Goal: Task Accomplishment & Management: Manage account settings

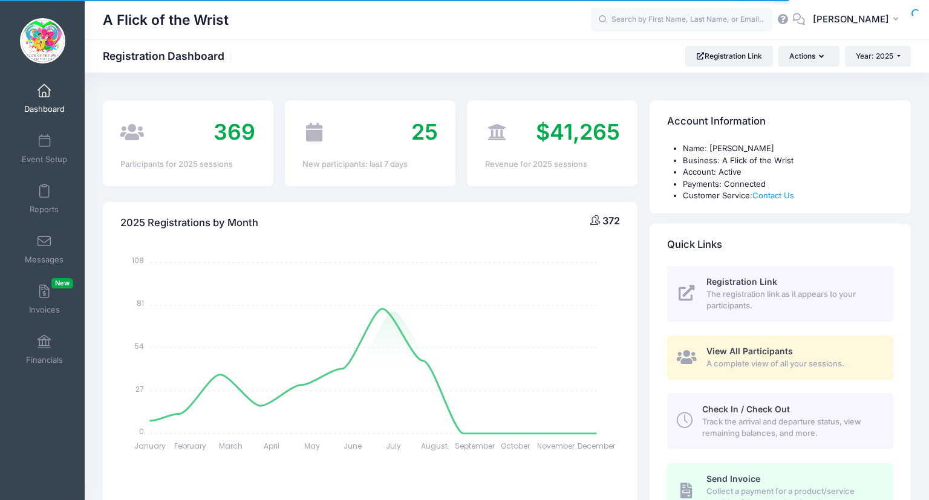
select select
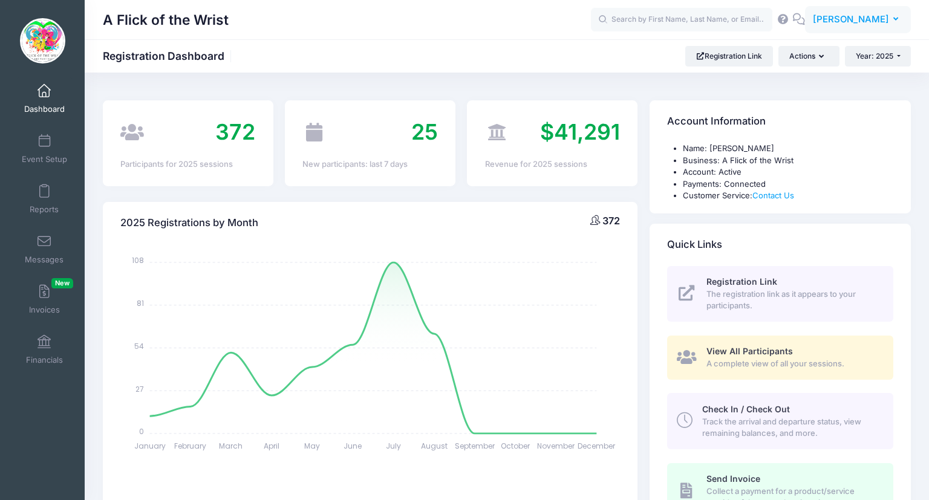
click at [852, 20] on span "[PERSON_NAME]" at bounding box center [850, 19] width 76 height 13
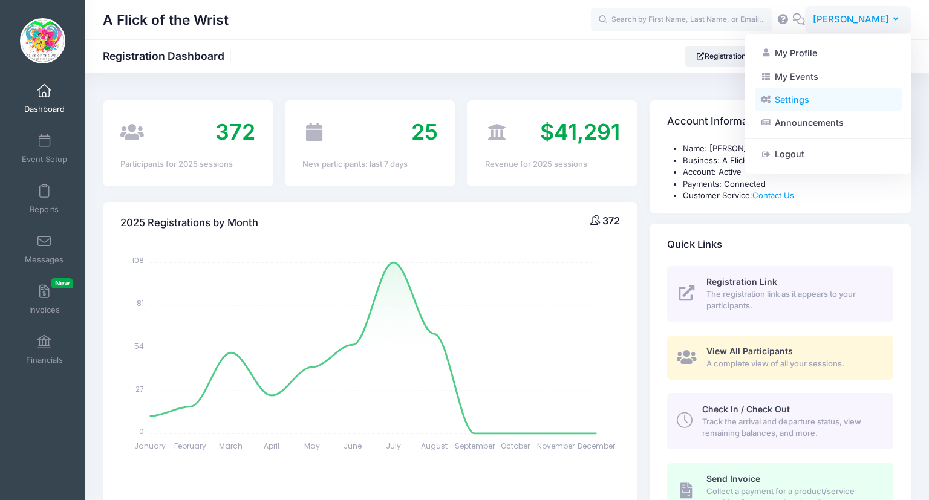
click at [797, 107] on link "Settings" at bounding box center [827, 99] width 147 height 23
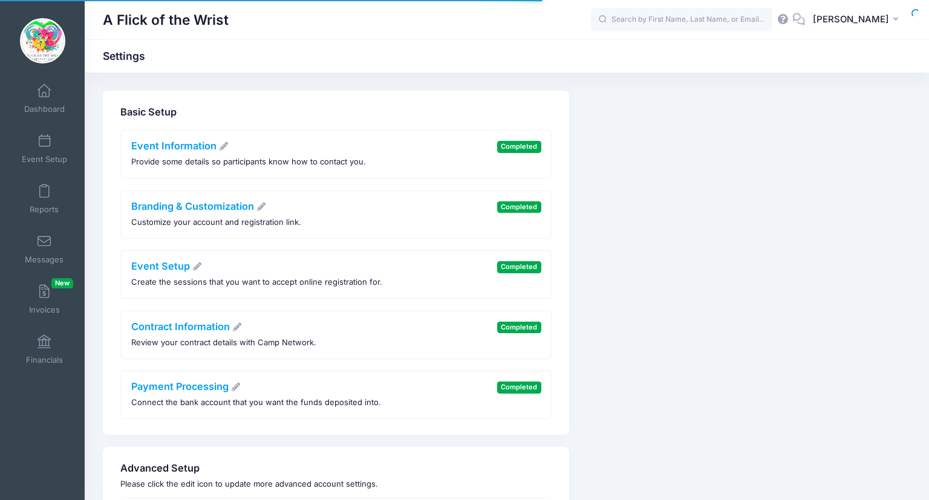
scroll to position [106, 0]
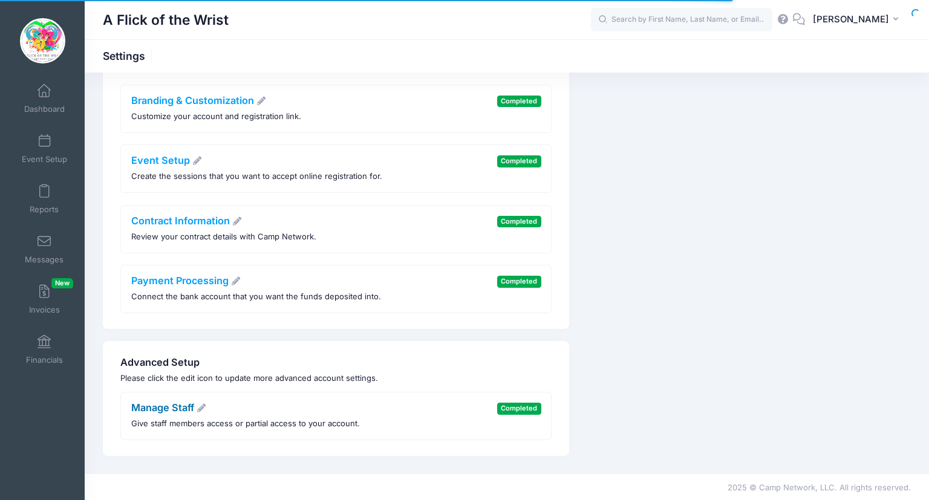
click at [144, 409] on link "Manage Staff" at bounding box center [169, 407] width 76 height 12
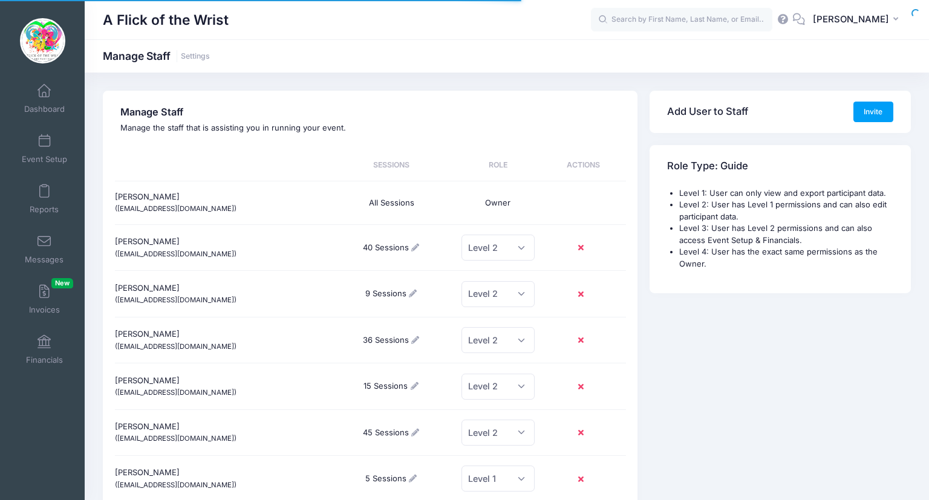
scroll to position [106, 0]
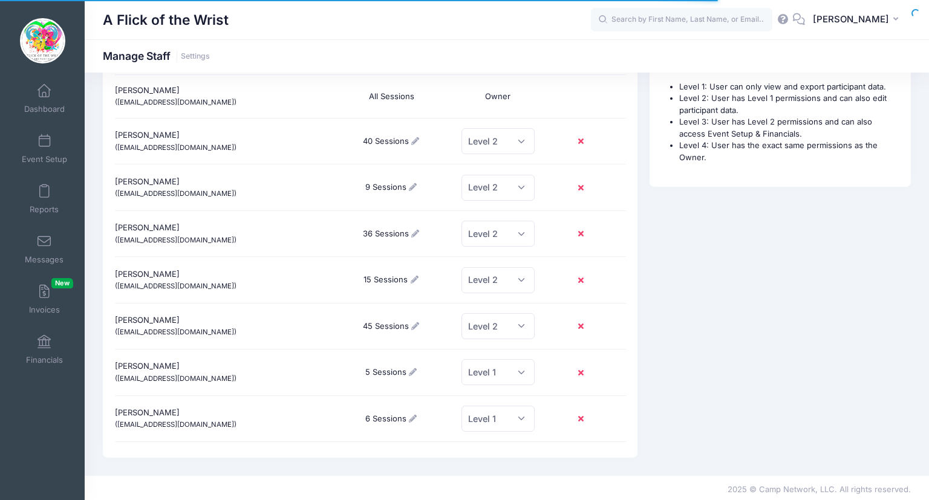
click at [417, 325] on icon at bounding box center [415, 326] width 10 height 8
checkbox input "true"
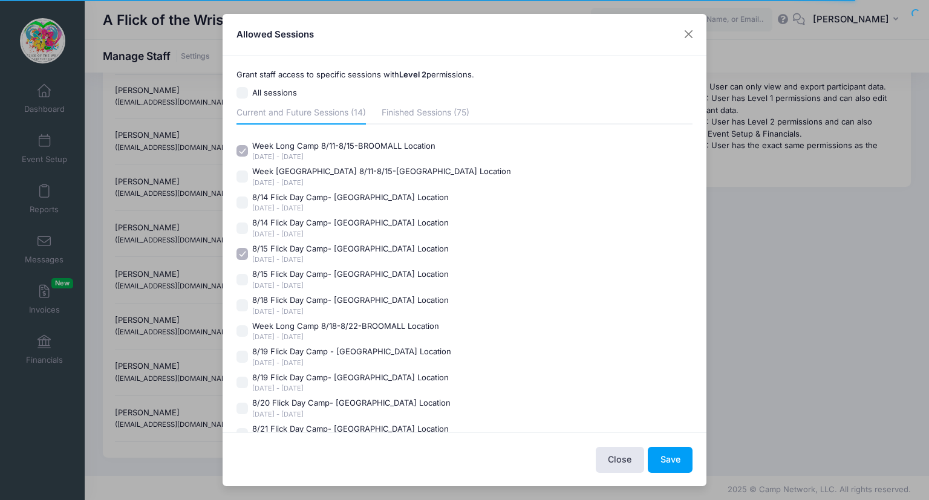
scroll to position [19, 0]
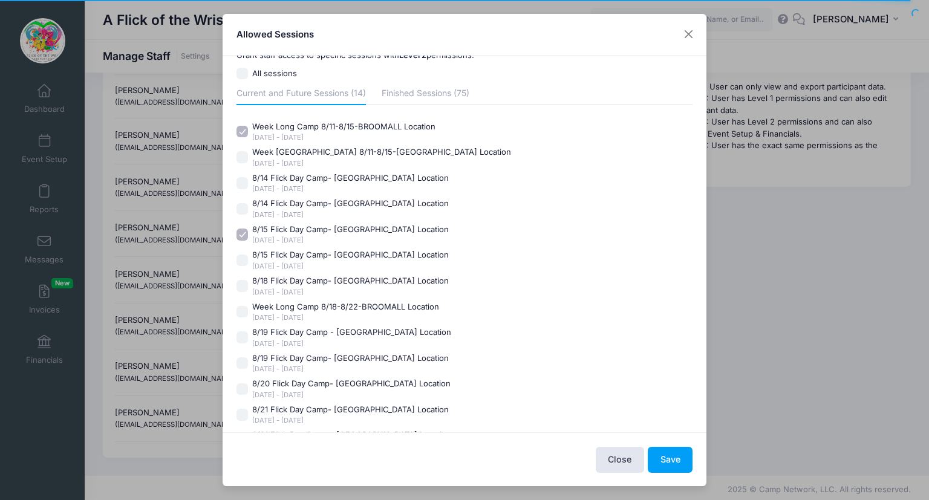
click at [242, 180] on input "8/14 Flick Day Camp- Broomall Location Aug 14 - Aug 14, 2025" at bounding box center [242, 183] width 12 height 12
checkbox input "true"
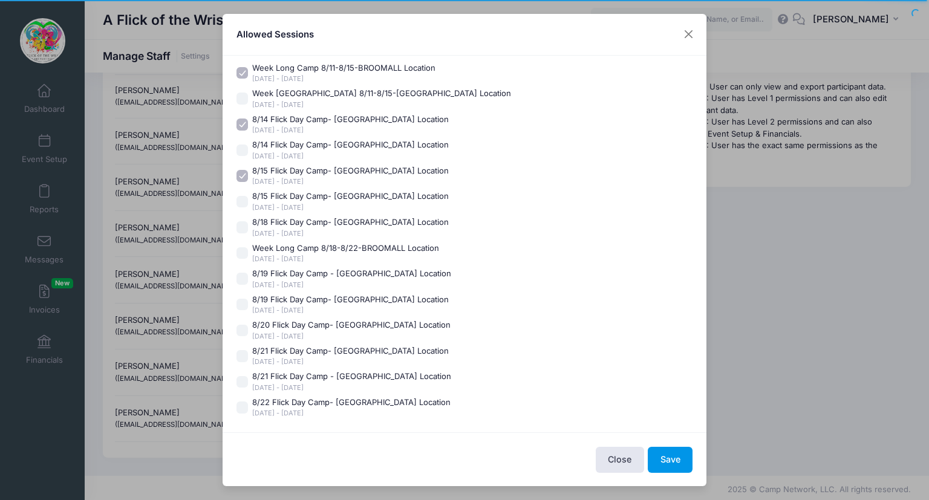
click at [676, 458] on button "Save" at bounding box center [669, 460] width 45 height 26
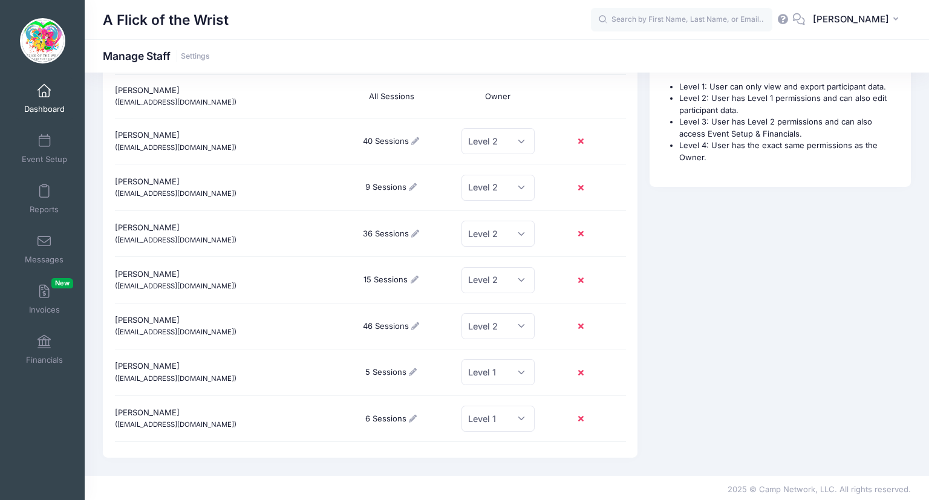
click at [54, 97] on link "Dashboard" at bounding box center [44, 98] width 57 height 42
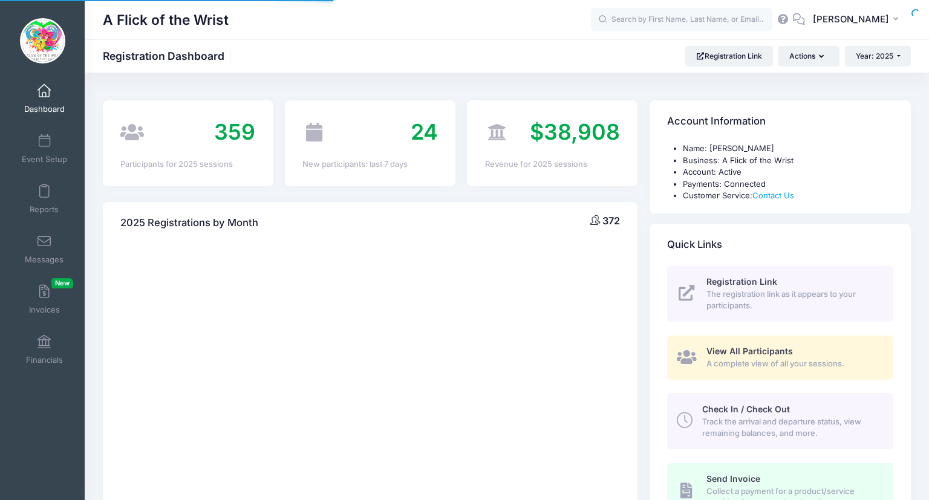
select select
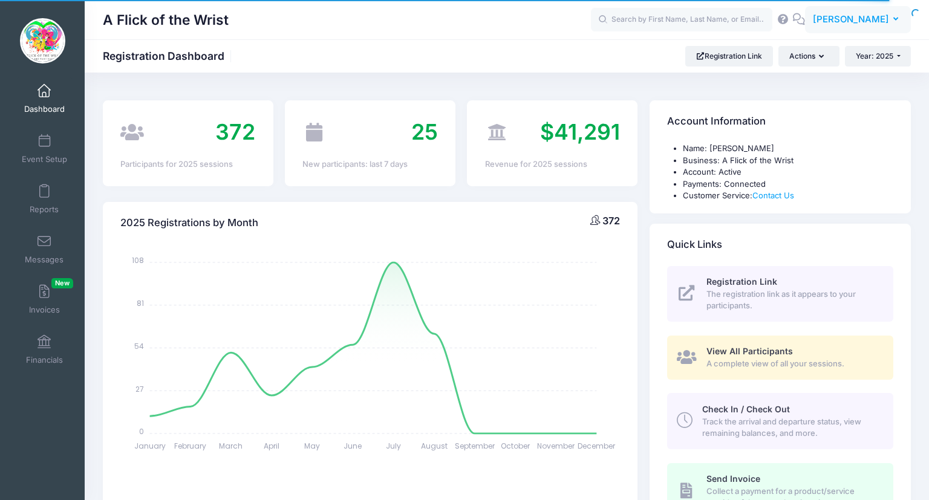
click at [852, 21] on span "[PERSON_NAME]" at bounding box center [850, 19] width 76 height 13
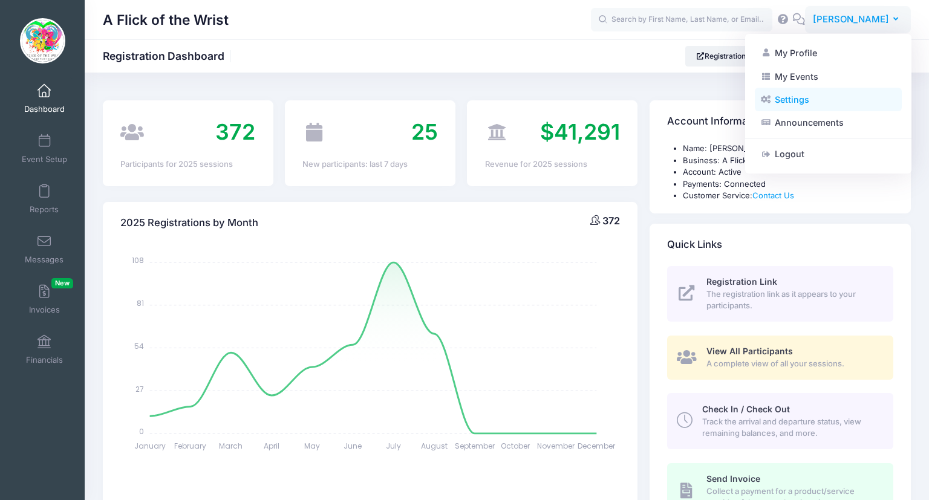
click at [782, 102] on link "Settings" at bounding box center [827, 99] width 147 height 23
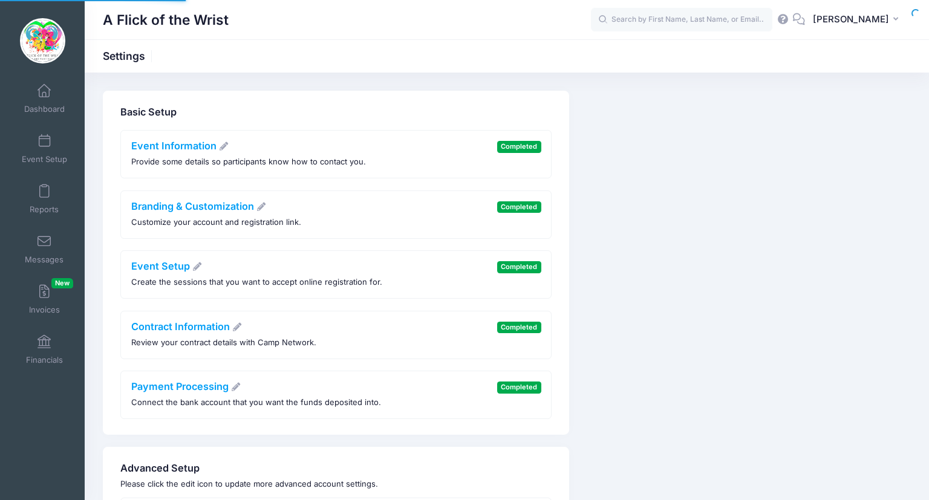
scroll to position [106, 0]
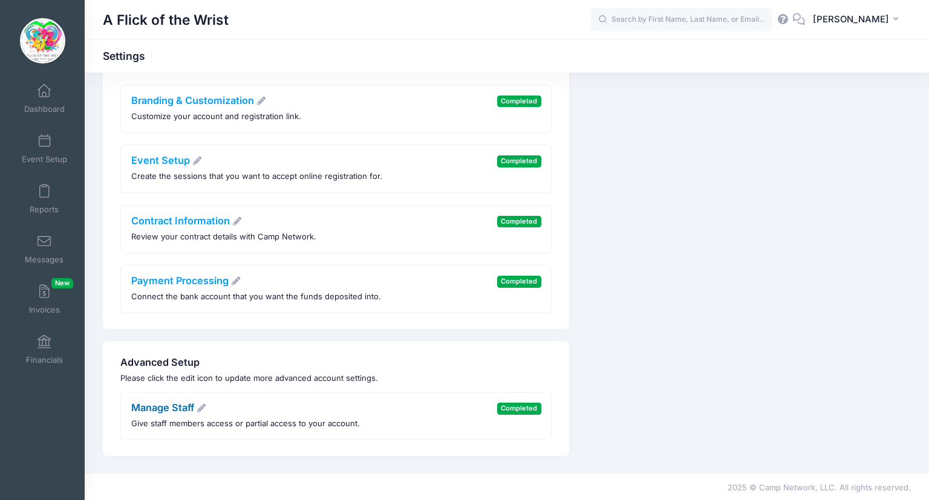
click at [183, 406] on link "Manage Staff" at bounding box center [169, 407] width 76 height 12
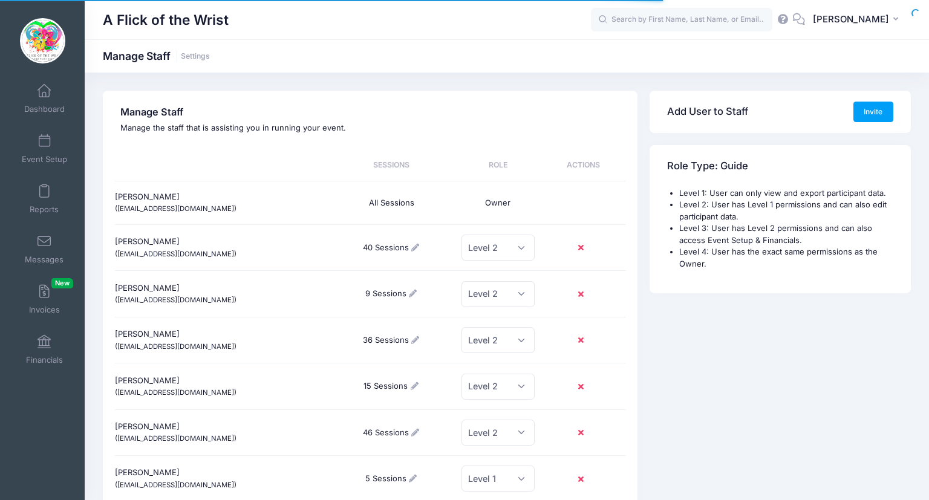
scroll to position [106, 0]
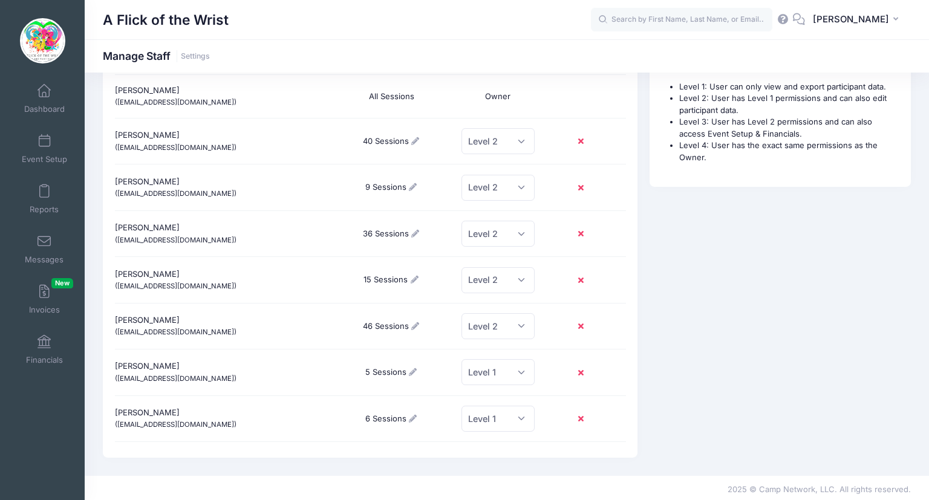
click at [407, 415] on div "6 Sessions" at bounding box center [392, 418] width 128 height 31
click at [412, 420] on link at bounding box center [413, 418] width 10 height 10
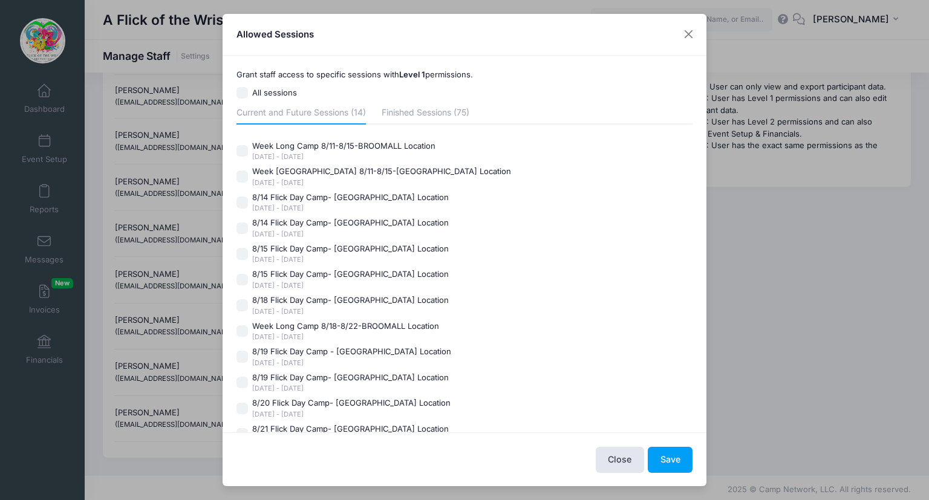
click at [240, 334] on input "Week Long Camp 8/18-8/22-BROOMALL Location Aug 18 - Aug 22, 2025" at bounding box center [242, 331] width 12 height 12
checkbox input "true"
click at [240, 378] on input "8/19 Flick Day Camp- Broomall Location Aug 19 - Aug 19, 2025" at bounding box center [242, 383] width 12 height 12
checkbox input "true"
click at [242, 413] on input "8/20 Flick Day Camp- Broomall Location Aug 20 - Aug 20, 2025" at bounding box center [242, 409] width 12 height 12
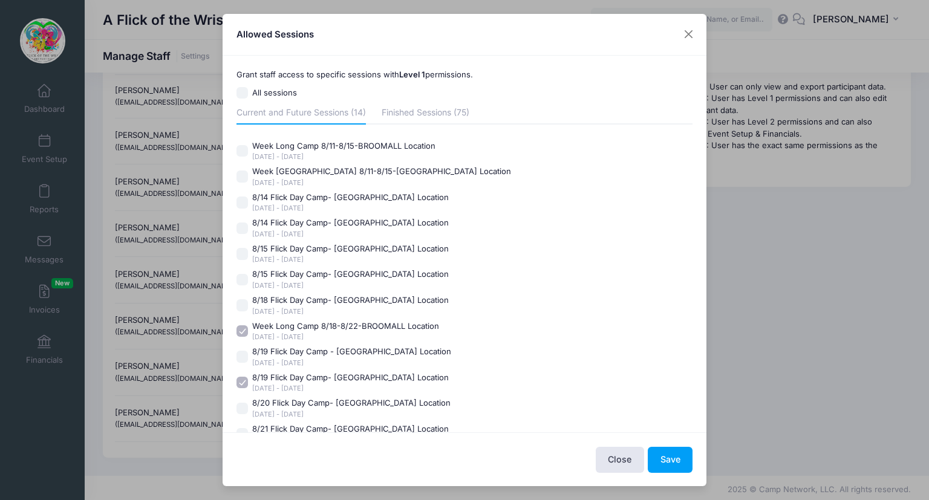
checkbox input "true"
click at [241, 429] on input "8/21 Flick Day Camp- Broomall Location Aug 20 - Aug 20, 2025" at bounding box center [242, 434] width 12 height 12
checkbox input "true"
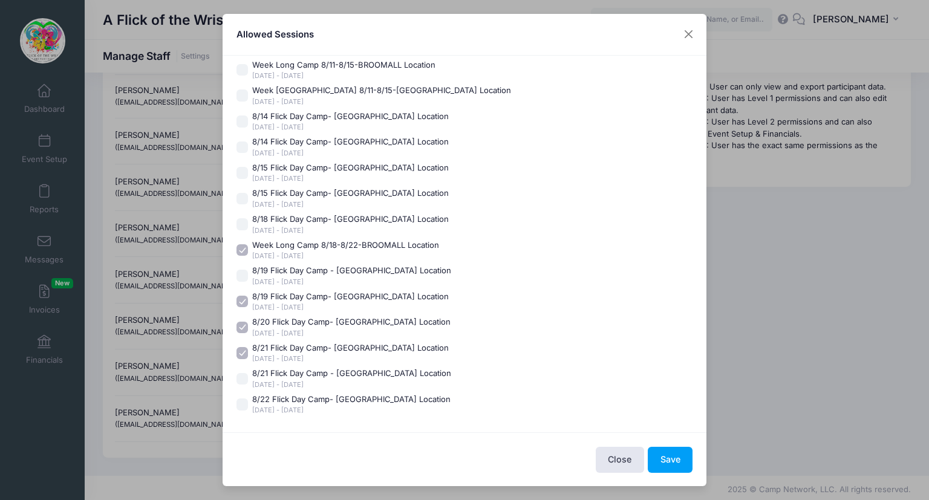
click at [244, 401] on input "8/22 Flick Day Camp- Broomall Location Aug 22 - Aug 22, 2025" at bounding box center [242, 404] width 12 height 12
checkbox input "true"
click at [670, 458] on button "Save" at bounding box center [669, 460] width 45 height 26
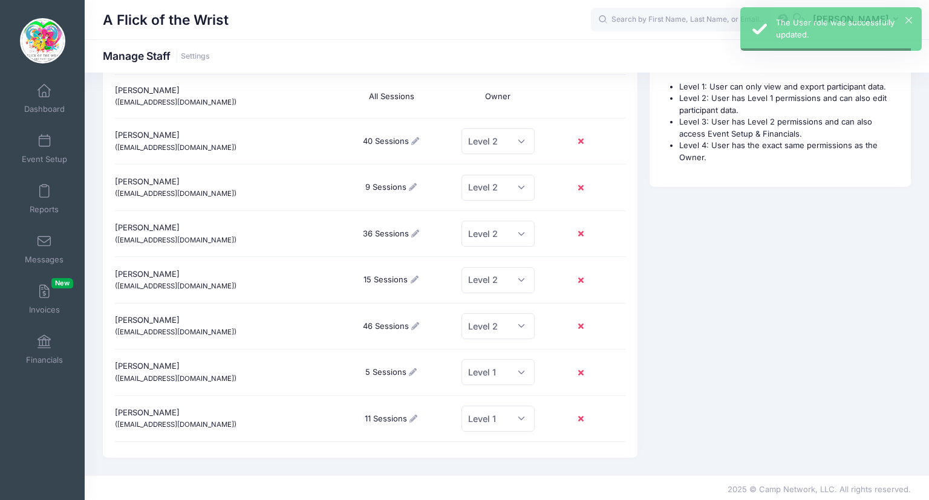
checkbox input "false"
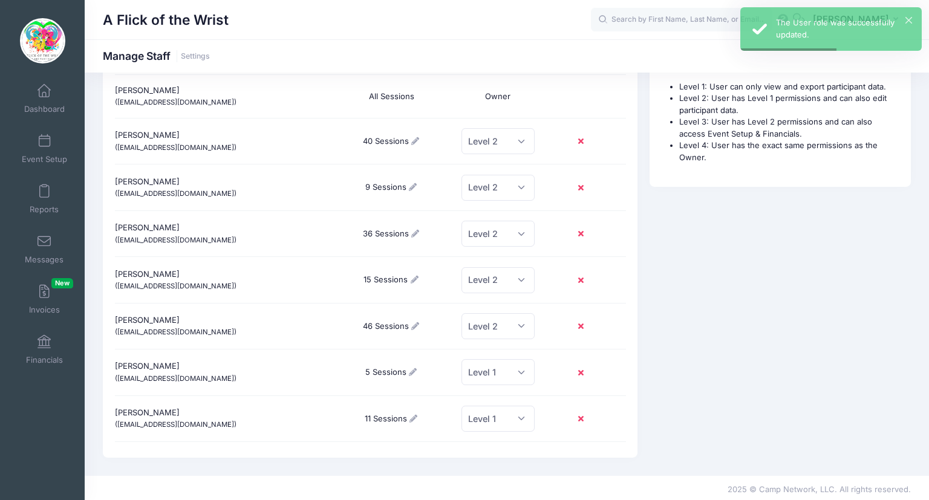
click at [412, 415] on icon at bounding box center [414, 419] width 10 height 8
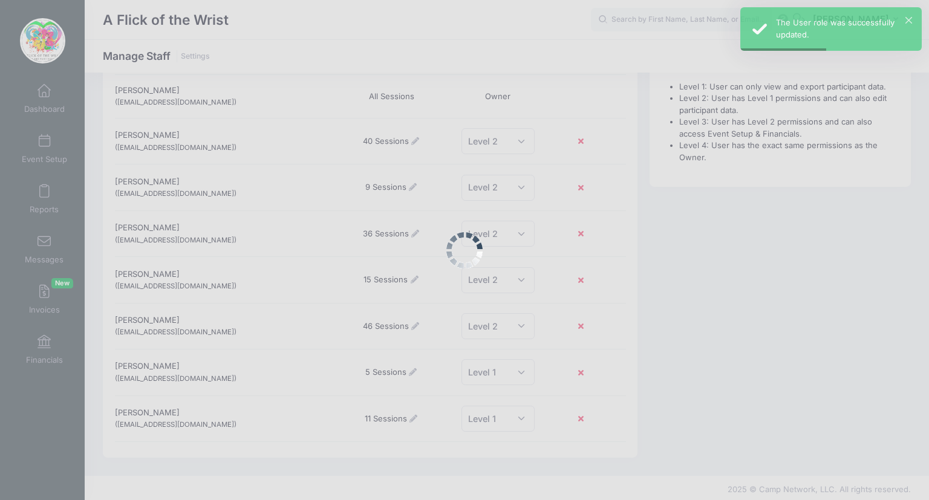
checkbox input "true"
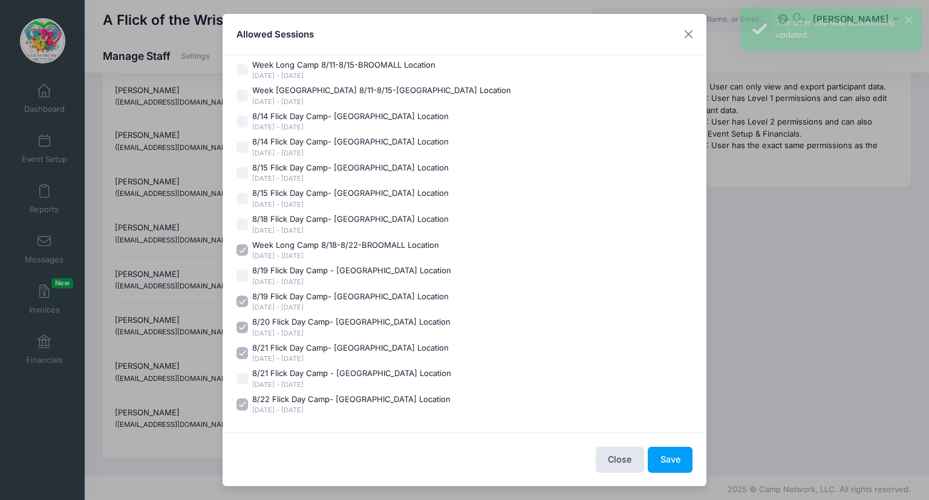
click at [238, 230] on input "8/18 Flick Day Camp- Broomall Location Aug 18 - Aug 18, 2025" at bounding box center [242, 224] width 12 height 12
checkbox input "true"
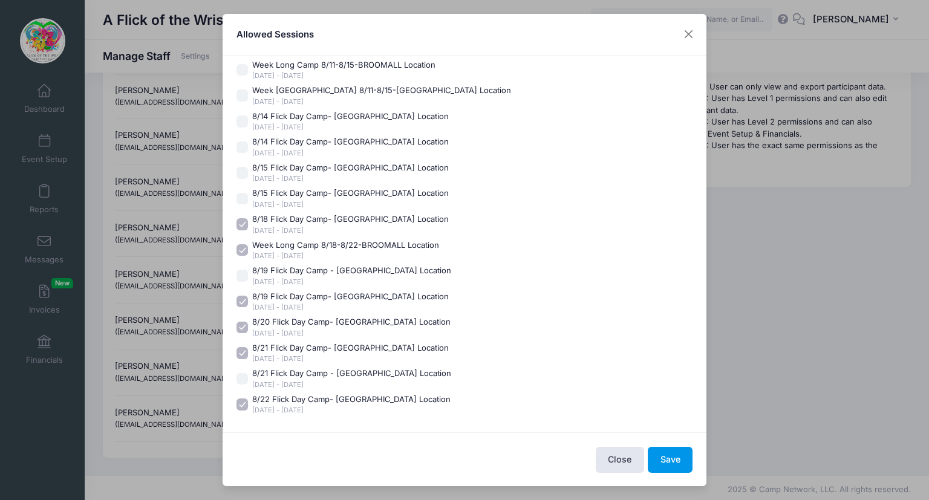
click at [679, 453] on button "Save" at bounding box center [669, 460] width 45 height 26
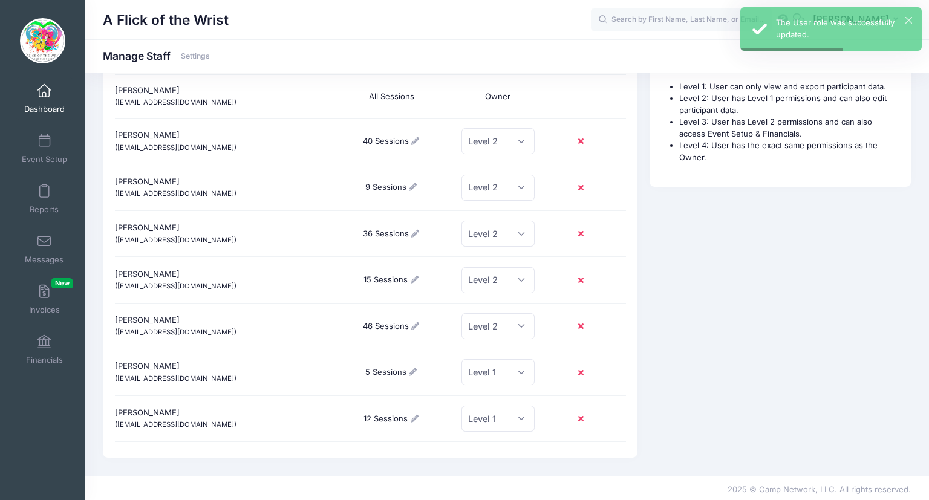
click at [44, 96] on span at bounding box center [44, 91] width 0 height 13
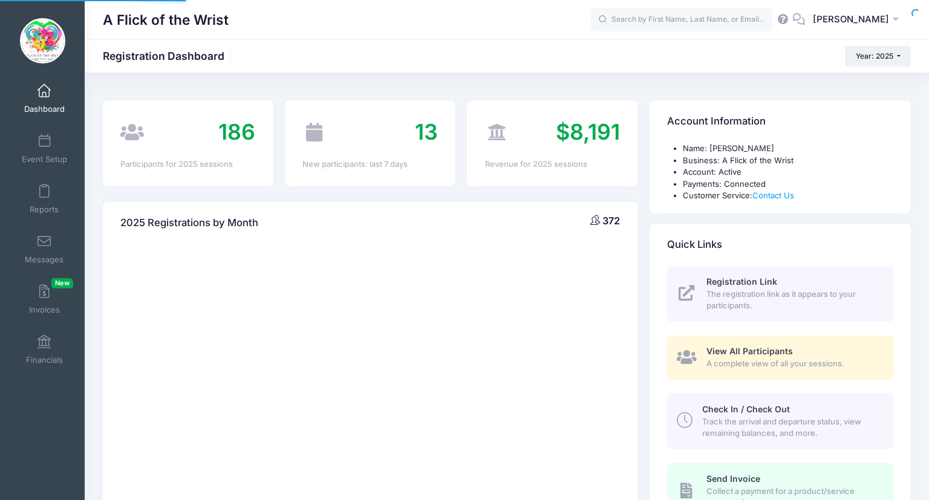
select select
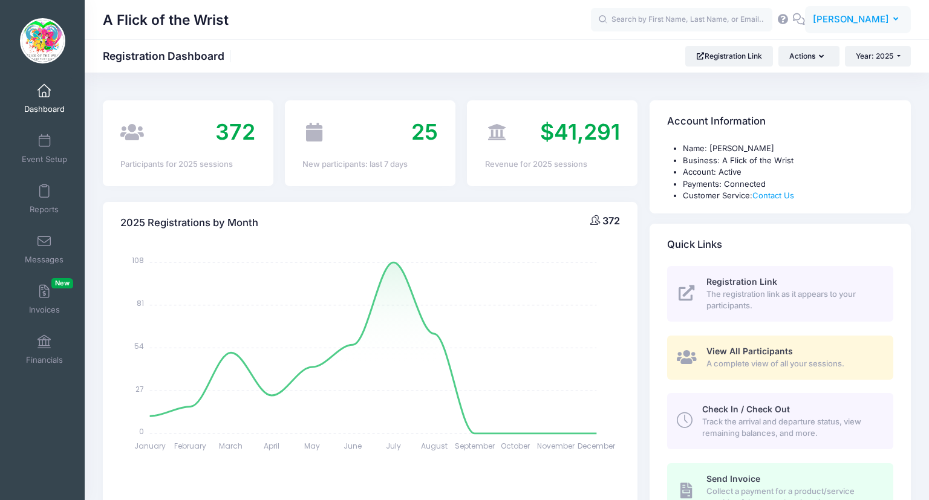
click at [860, 19] on span "[PERSON_NAME]" at bounding box center [850, 19] width 76 height 13
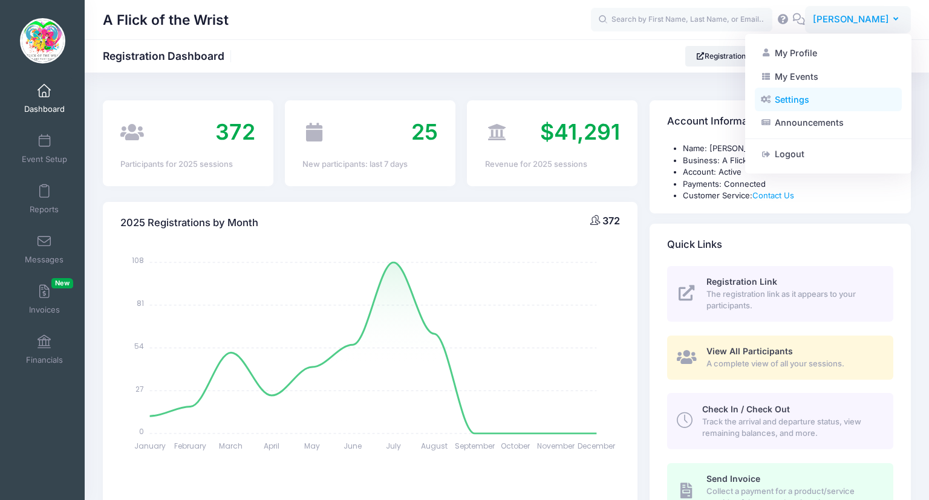
click at [785, 98] on link "Settings" at bounding box center [827, 99] width 147 height 23
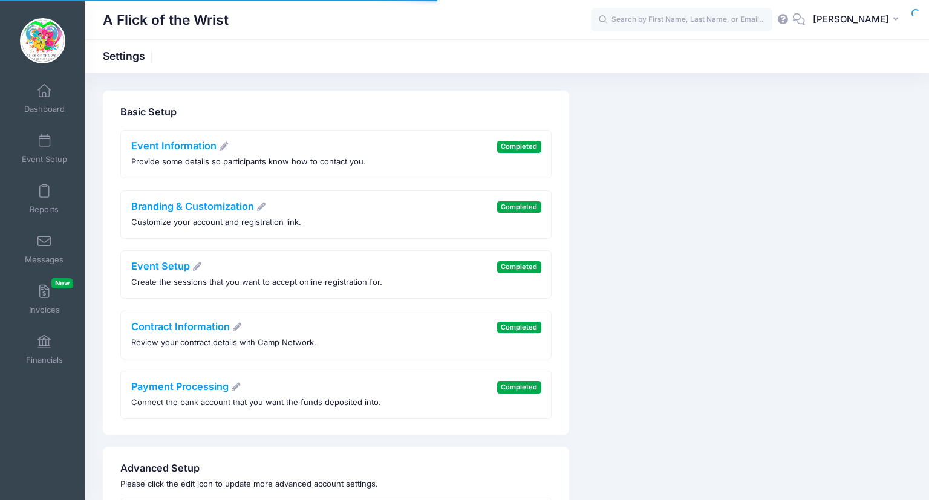
scroll to position [106, 0]
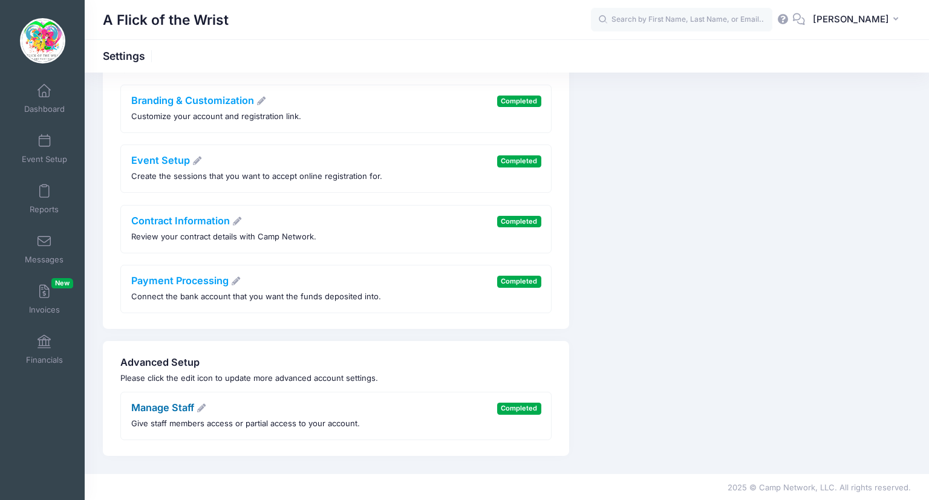
click at [169, 409] on link "Manage Staff" at bounding box center [169, 407] width 76 height 12
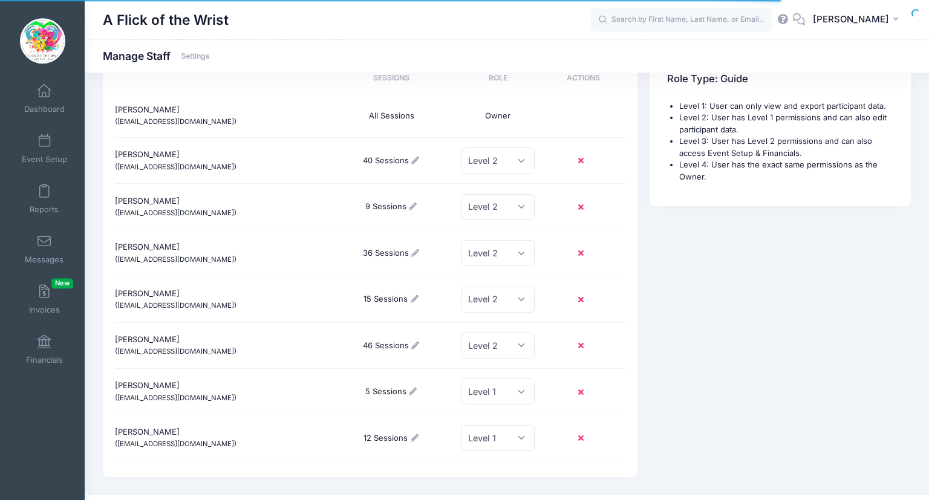
scroll to position [106, 0]
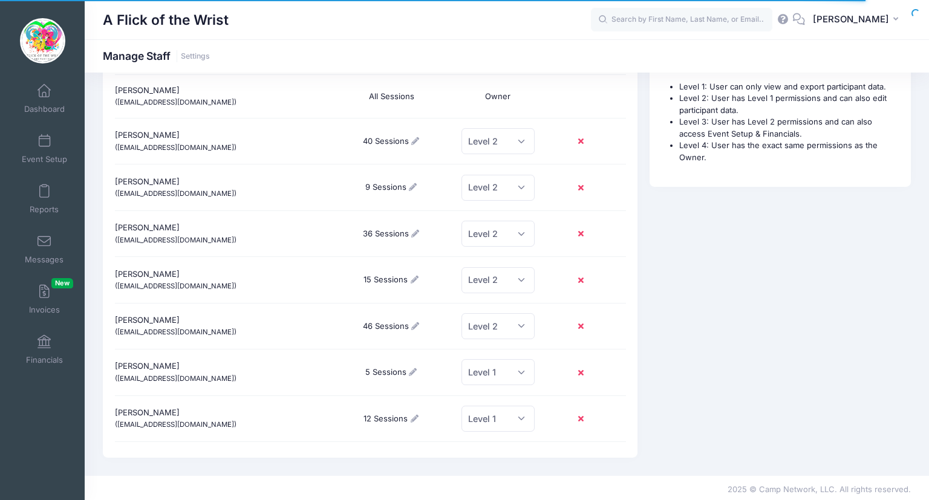
click at [417, 327] on icon at bounding box center [415, 326] width 10 height 8
checkbox input "true"
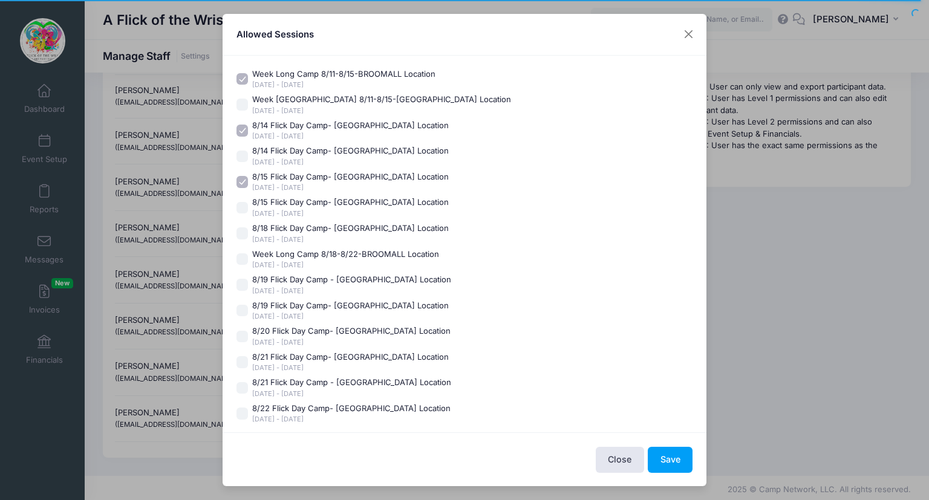
scroll to position [73, 0]
click at [676, 455] on button "Save" at bounding box center [669, 460] width 45 height 26
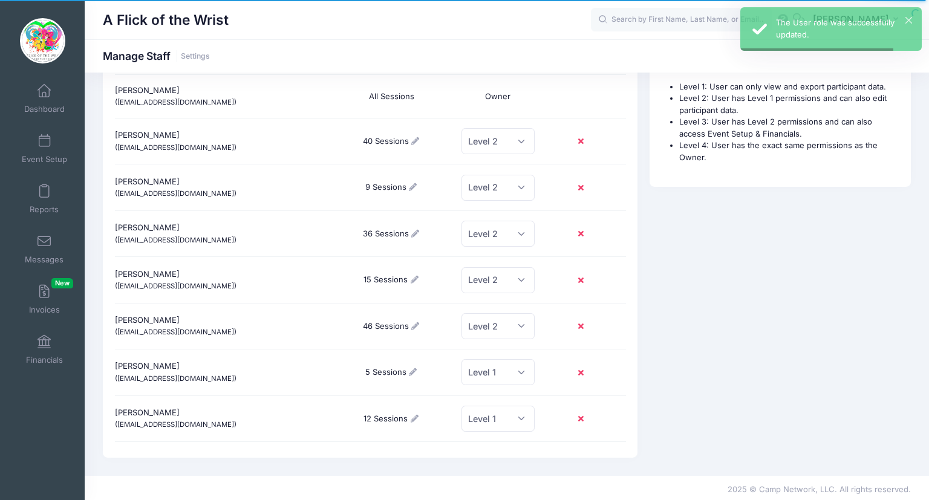
scroll to position [0, 0]
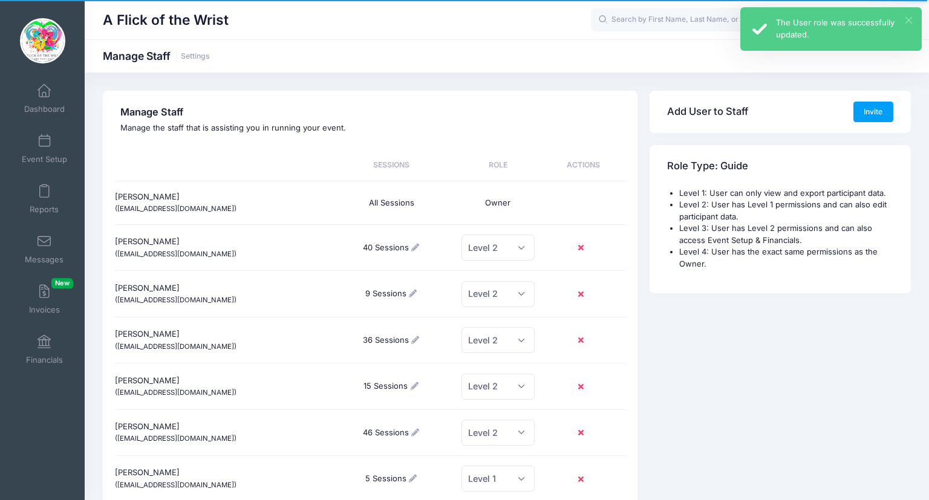
click at [909, 19] on button "×" at bounding box center [908, 20] width 7 height 7
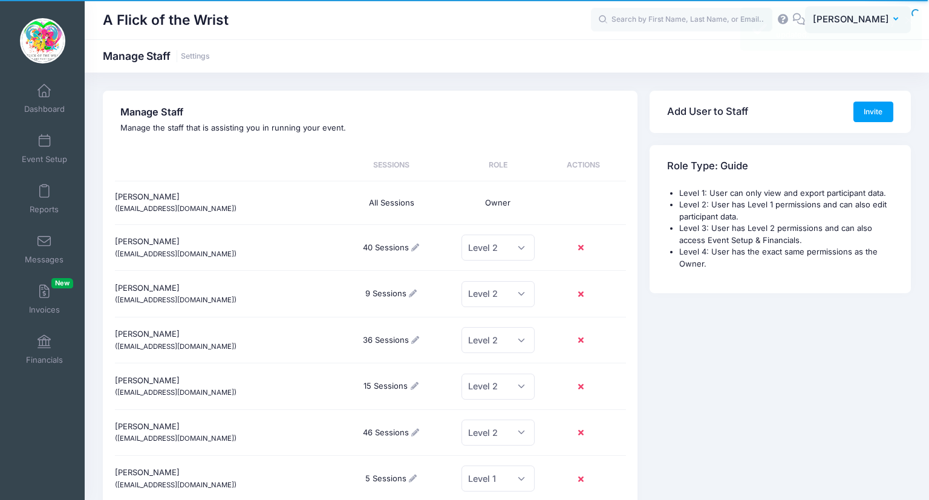
click at [901, 19] on button "[PERSON_NAME]" at bounding box center [858, 20] width 106 height 28
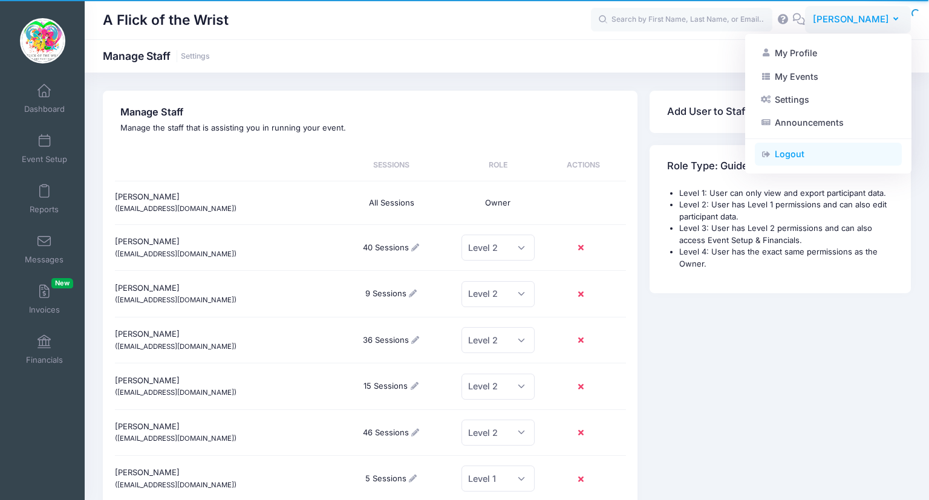
click at [794, 150] on link "Logout" at bounding box center [827, 154] width 147 height 23
